Goal: Task Accomplishment & Management: Manage account settings

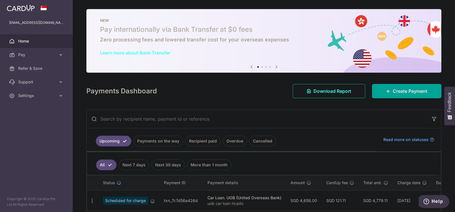
scroll to position [57, 0]
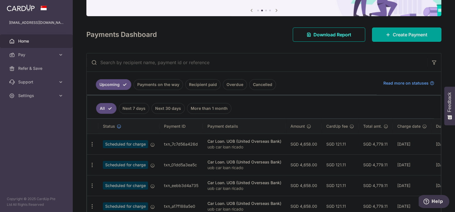
click at [260, 86] on link "Cancelled" at bounding box center [262, 84] width 27 height 11
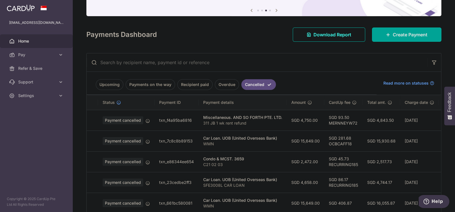
click at [227, 84] on link "Overdue" at bounding box center [227, 84] width 24 height 11
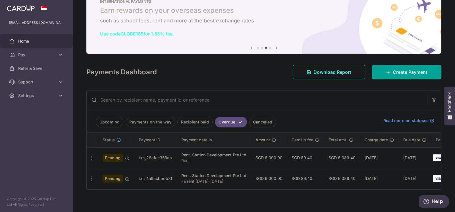
scroll to position [26, 0]
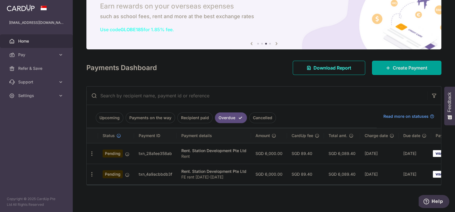
click at [195, 116] on link "Recipient paid" at bounding box center [194, 118] width 35 height 11
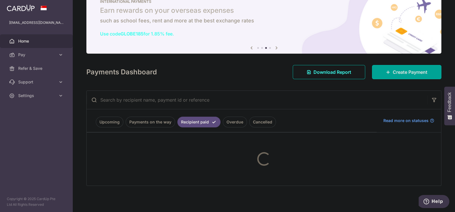
scroll to position [57, 0]
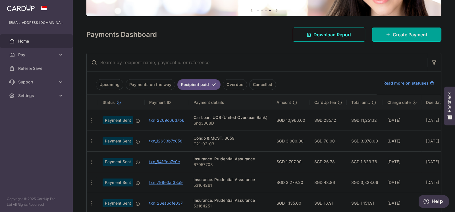
click at [150, 84] on link "Payments on the way" at bounding box center [150, 84] width 49 height 11
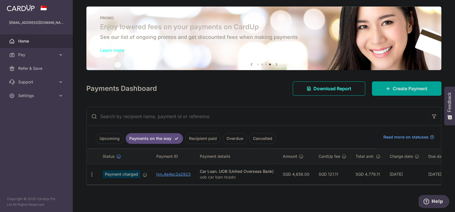
scroll to position [5, 0]
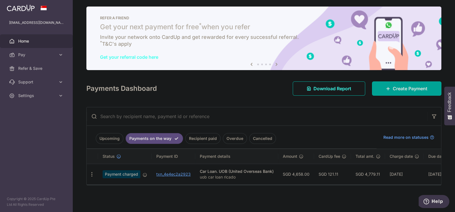
click at [110, 133] on link "Upcoming" at bounding box center [110, 138] width 28 height 11
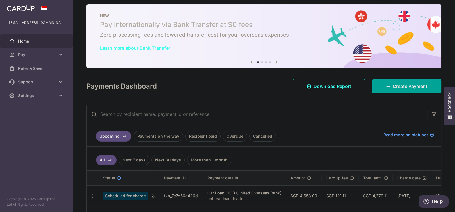
click at [166, 135] on link "Payments on the way" at bounding box center [158, 136] width 49 height 11
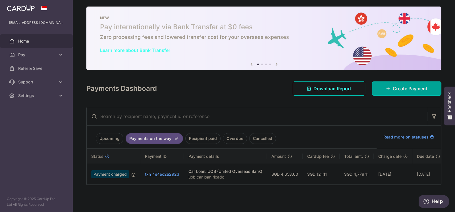
scroll to position [0, 0]
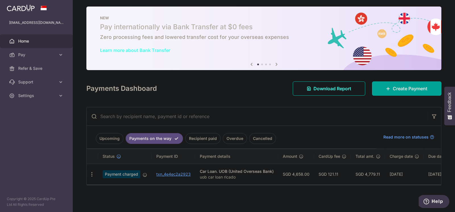
click at [108, 135] on link "Upcoming" at bounding box center [110, 138] width 28 height 11
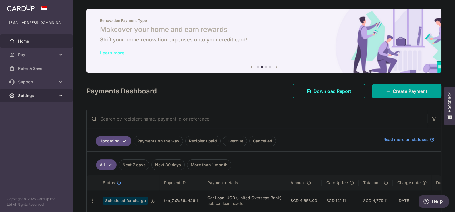
click at [37, 95] on span "Settings" at bounding box center [37, 96] width 38 height 6
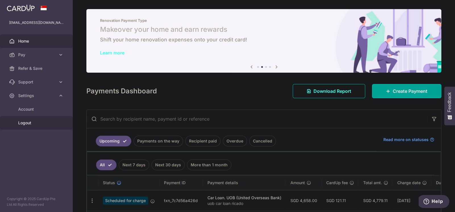
click at [38, 123] on span "Logout" at bounding box center [37, 123] width 38 height 6
